Goal: Feedback & Contribution: Contribute content

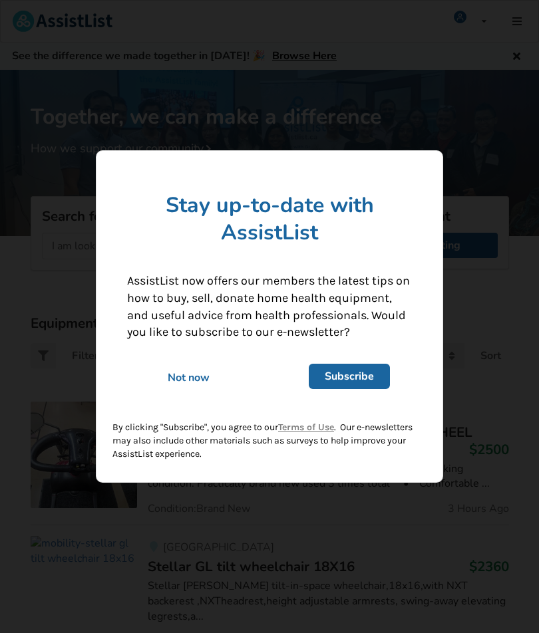
click at [176, 375] on div "Not now" at bounding box center [188, 377] width 141 height 15
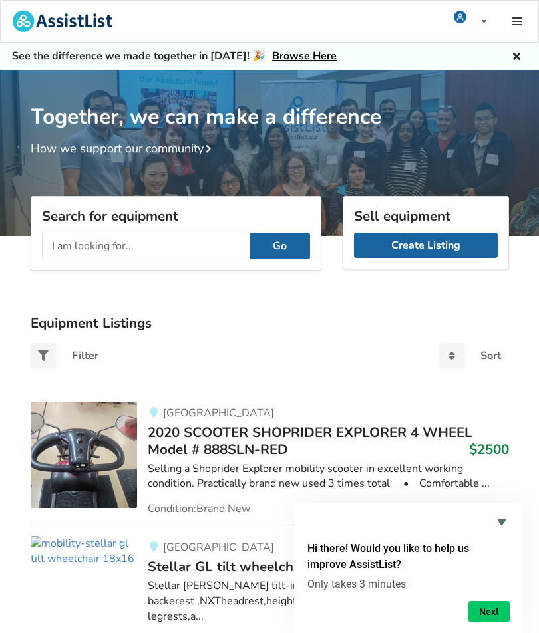
click at [412, 238] on link "Create Listing" at bounding box center [426, 245] width 144 height 25
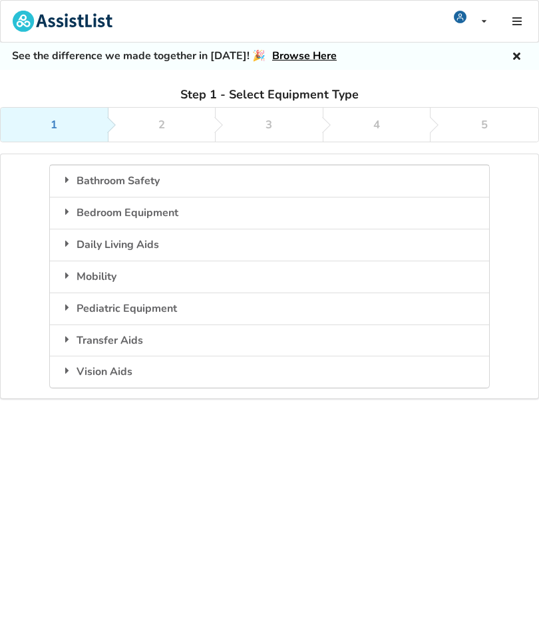
click at [81, 183] on div "Bathroom Safety" at bounding box center [269, 181] width 439 height 32
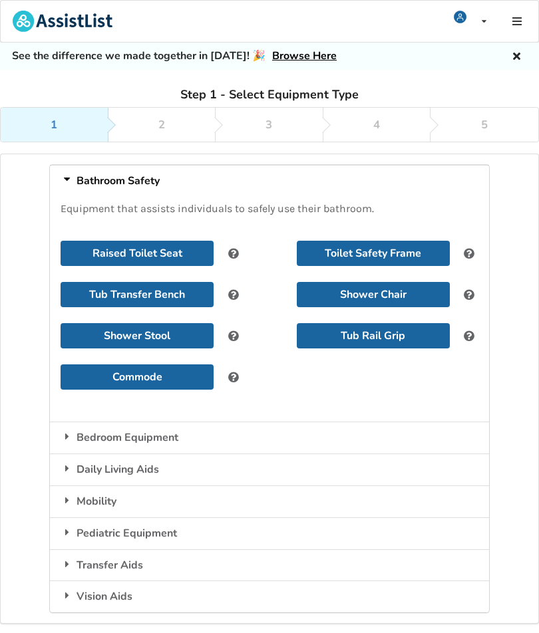
click at [365, 295] on button "Shower Chair" at bounding box center [373, 294] width 153 height 25
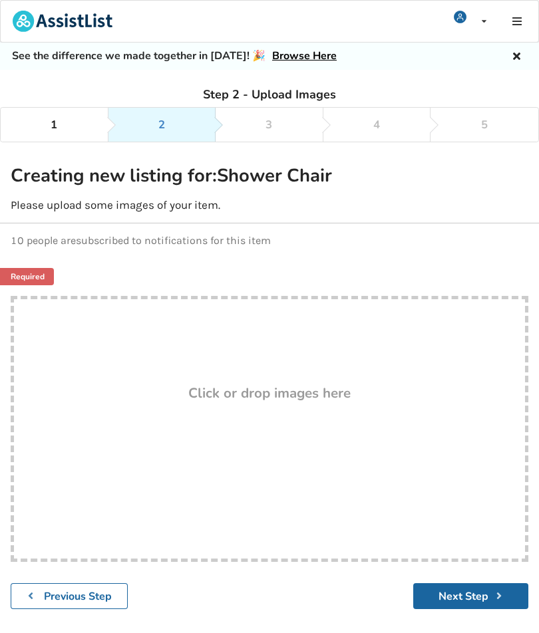
click at [511, 24] on icon at bounding box center [516, 21] width 13 height 11
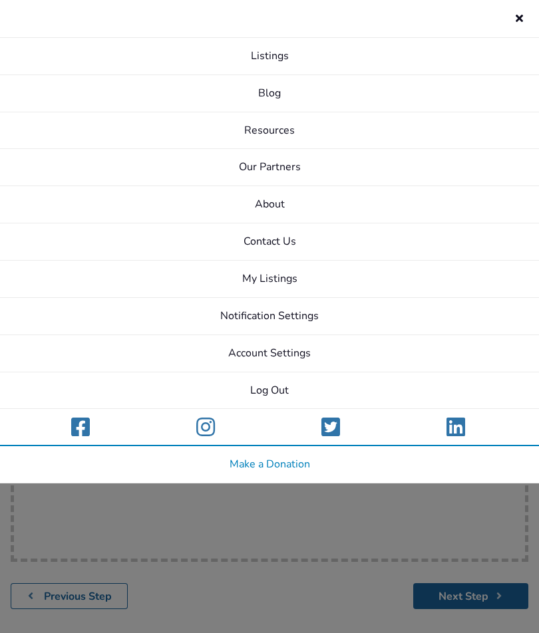
click at [464, 604] on div "Welcome! You have logged in successfully My Listings Notifications Account Sett…" at bounding box center [269, 340] width 539 height 680
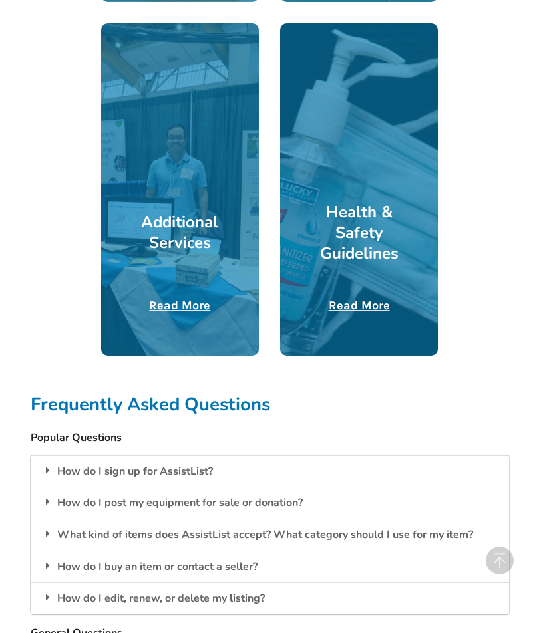
scroll to position [715, 0]
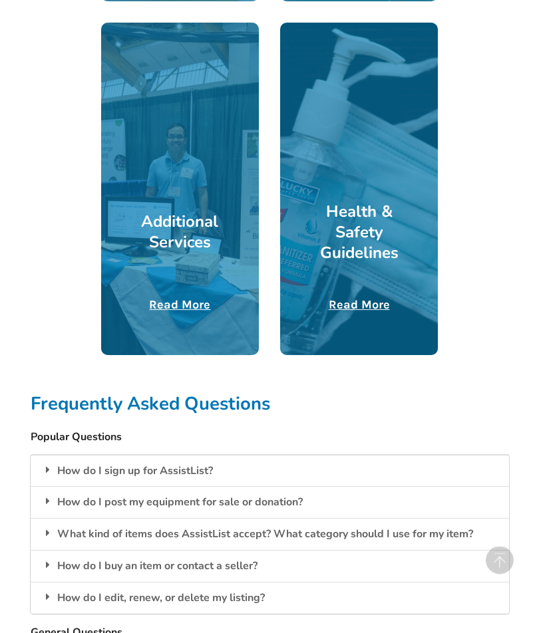
click at [96, 501] on div "How do I post my equipment for sale or donation?" at bounding box center [270, 503] width 478 height 32
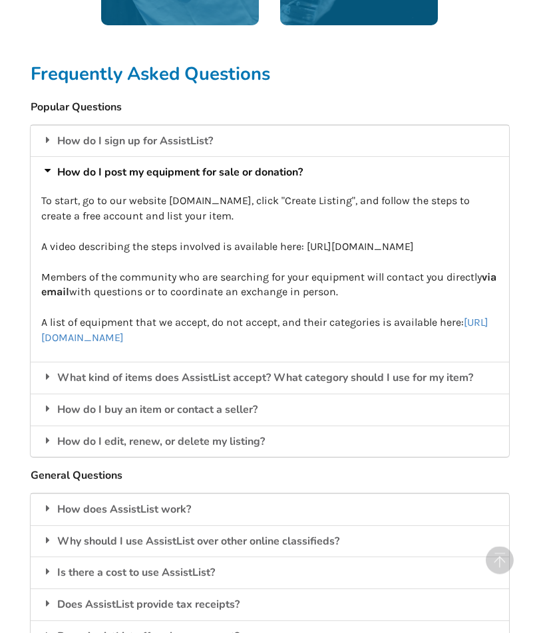
scroll to position [1079, 0]
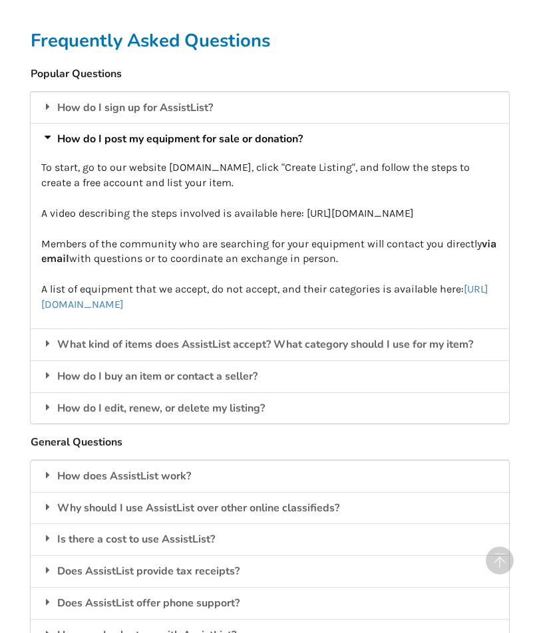
click at [63, 548] on div "Is there a cost to use AssistList?" at bounding box center [270, 539] width 478 height 32
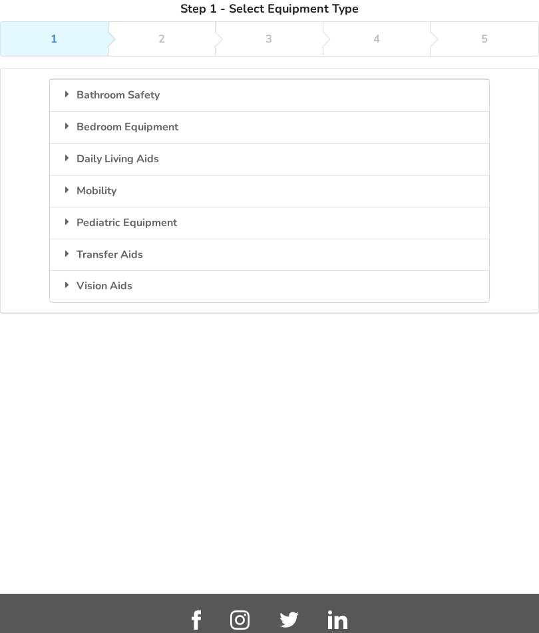
click at [65, 192] on icon at bounding box center [67, 189] width 13 height 11
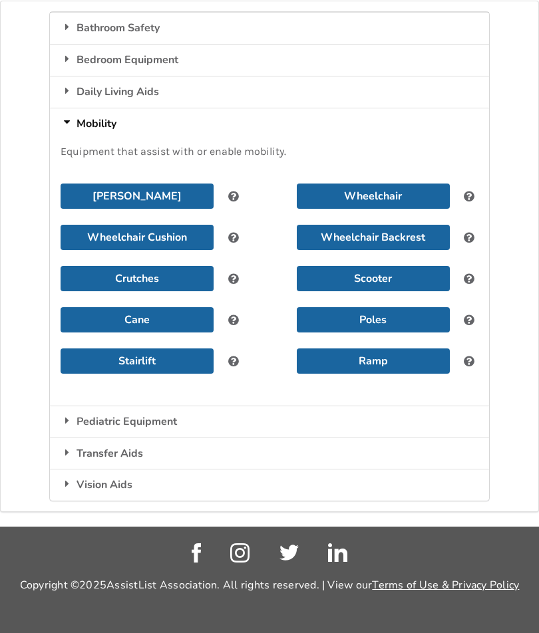
scroll to position [159, 0]
